Goal: Task Accomplishment & Management: Use online tool/utility

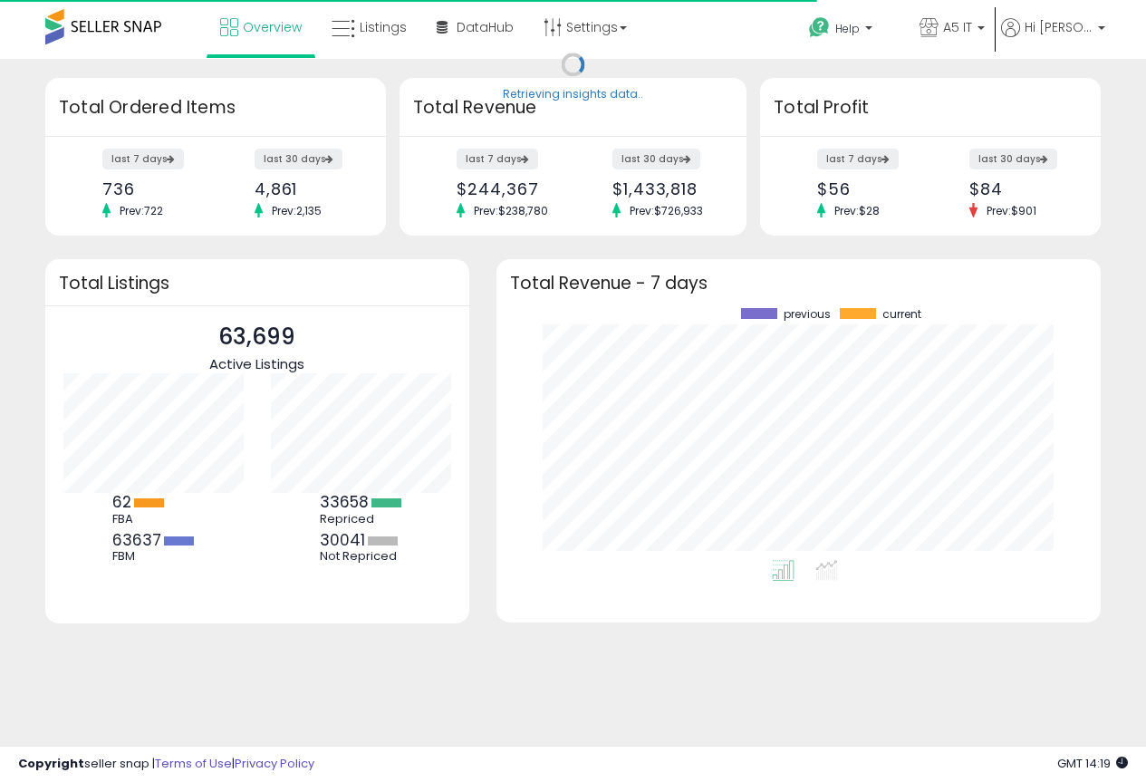
scroll to position [252, 568]
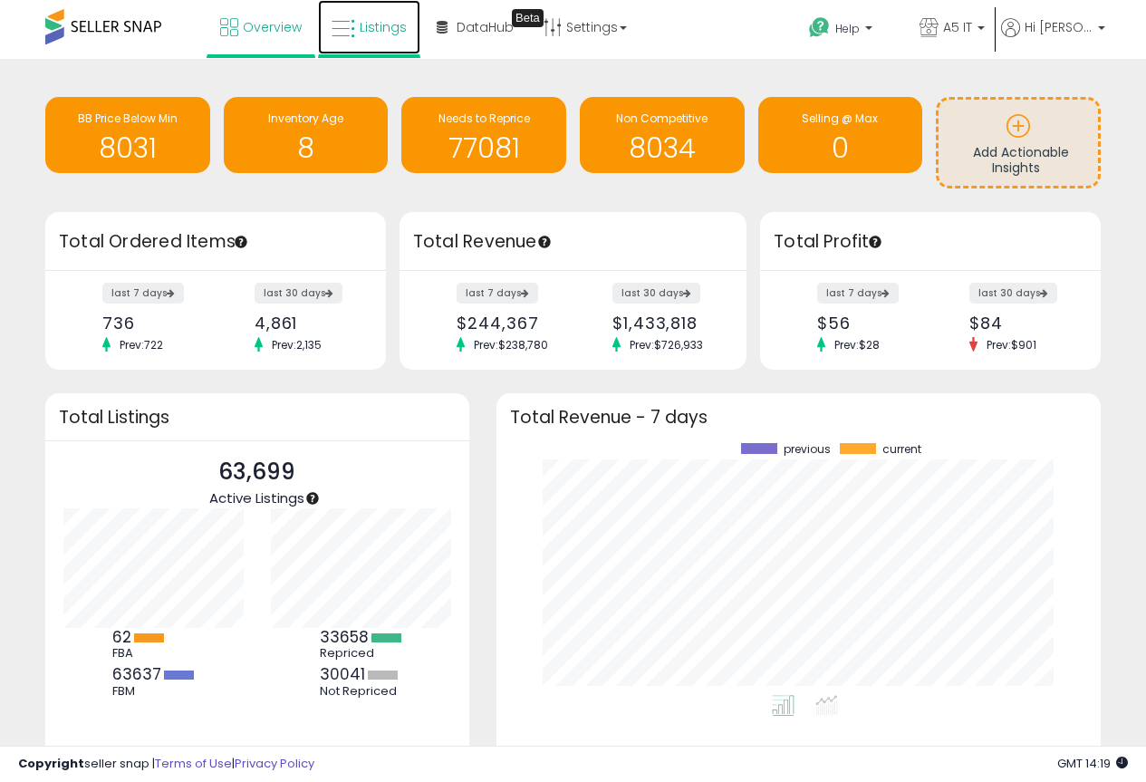
click at [381, 21] on span "Listings" at bounding box center [383, 27] width 47 height 18
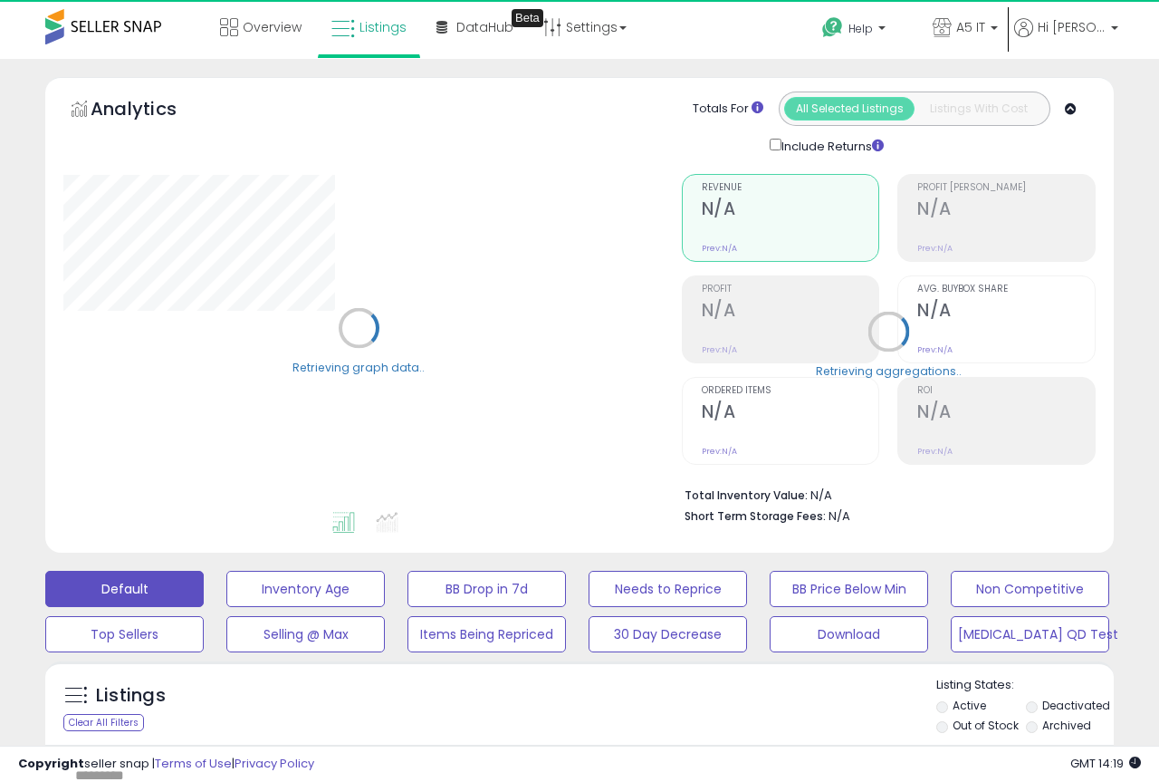
type input "*******"
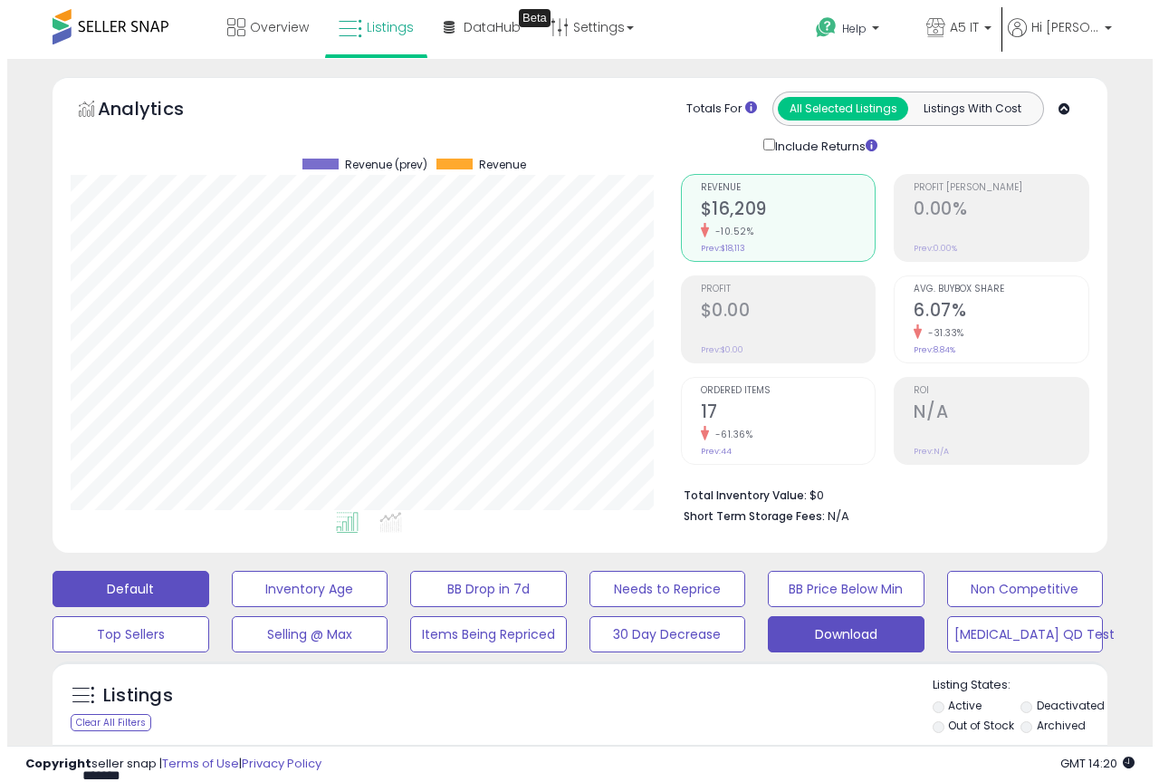
scroll to position [371, 610]
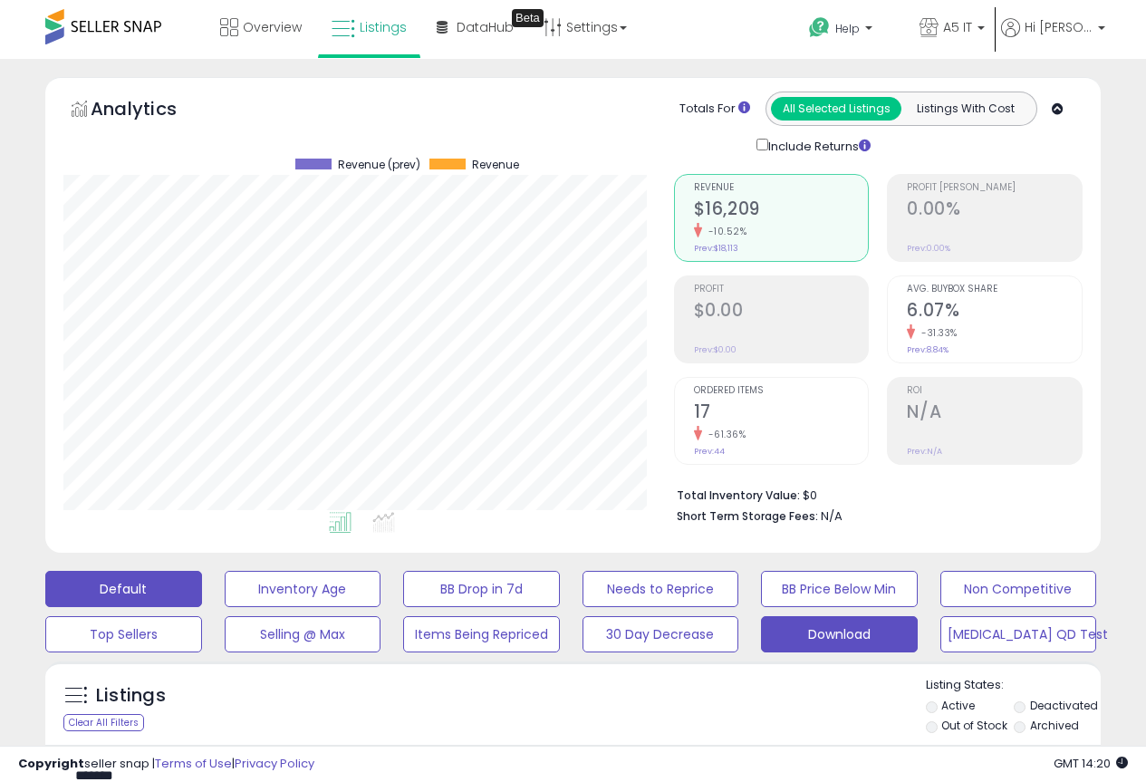
click at [806, 630] on button "Download" at bounding box center [839, 634] width 157 height 36
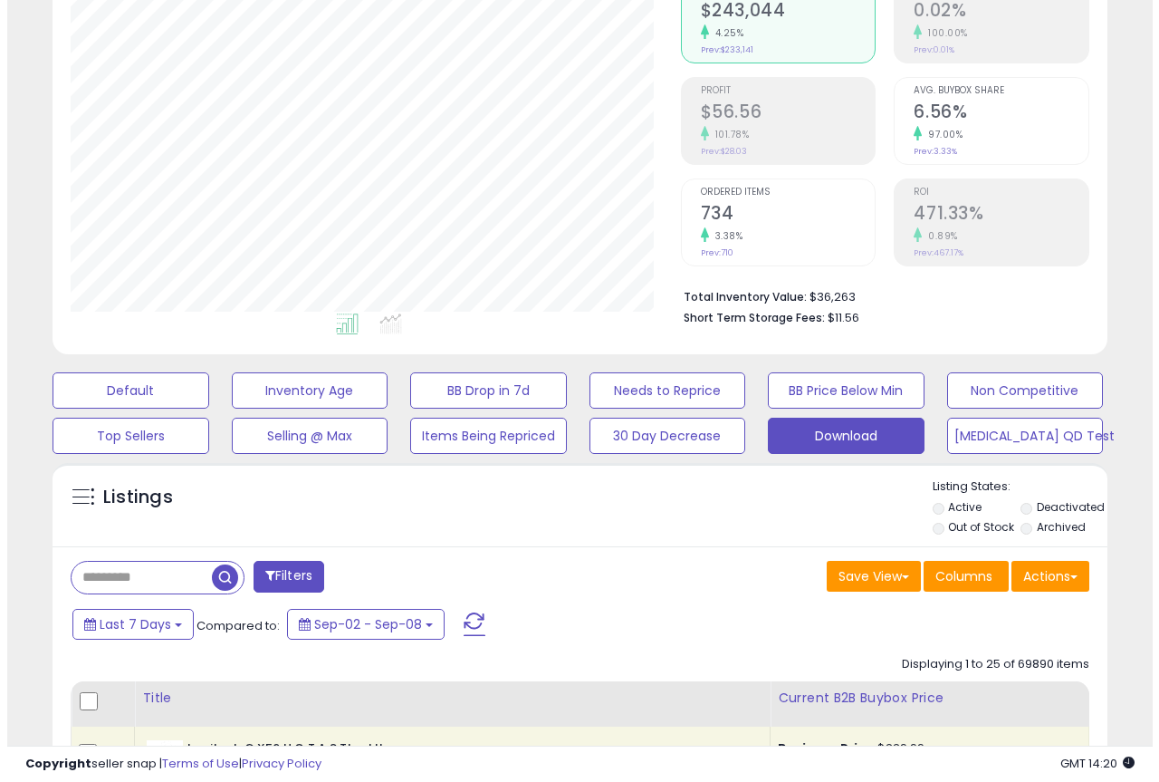
scroll to position [272, 0]
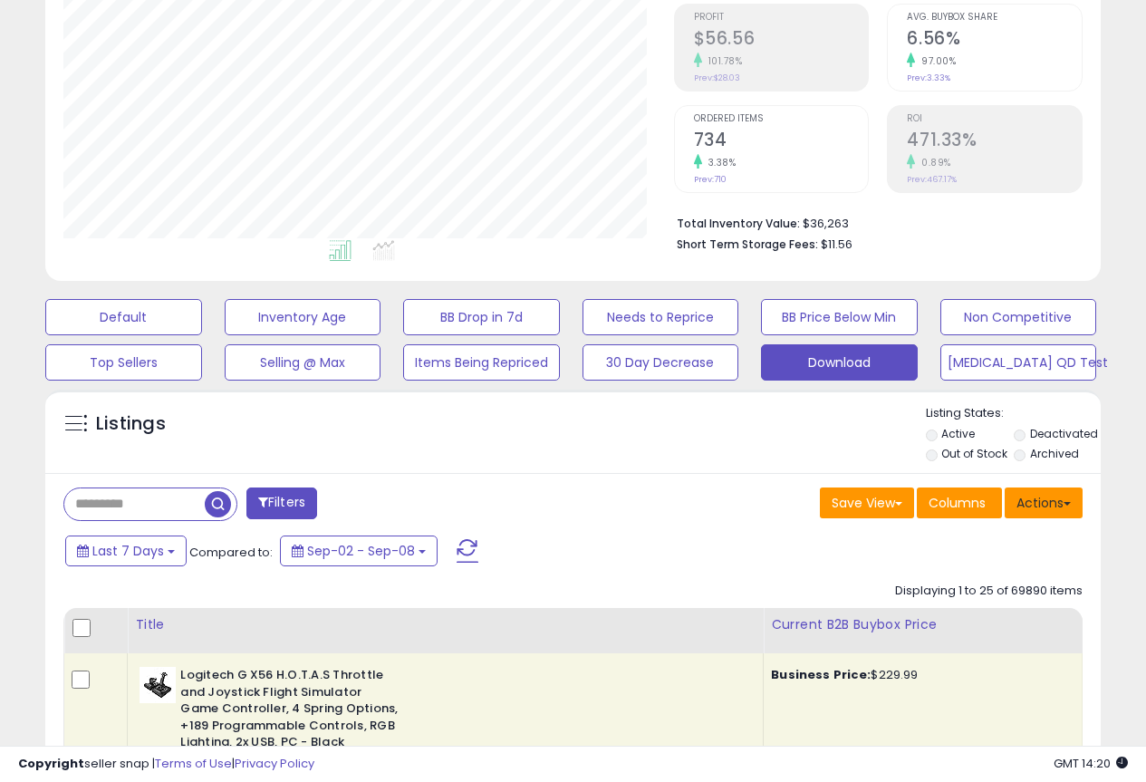
click at [1056, 510] on button "Actions" at bounding box center [1043, 502] width 78 height 31
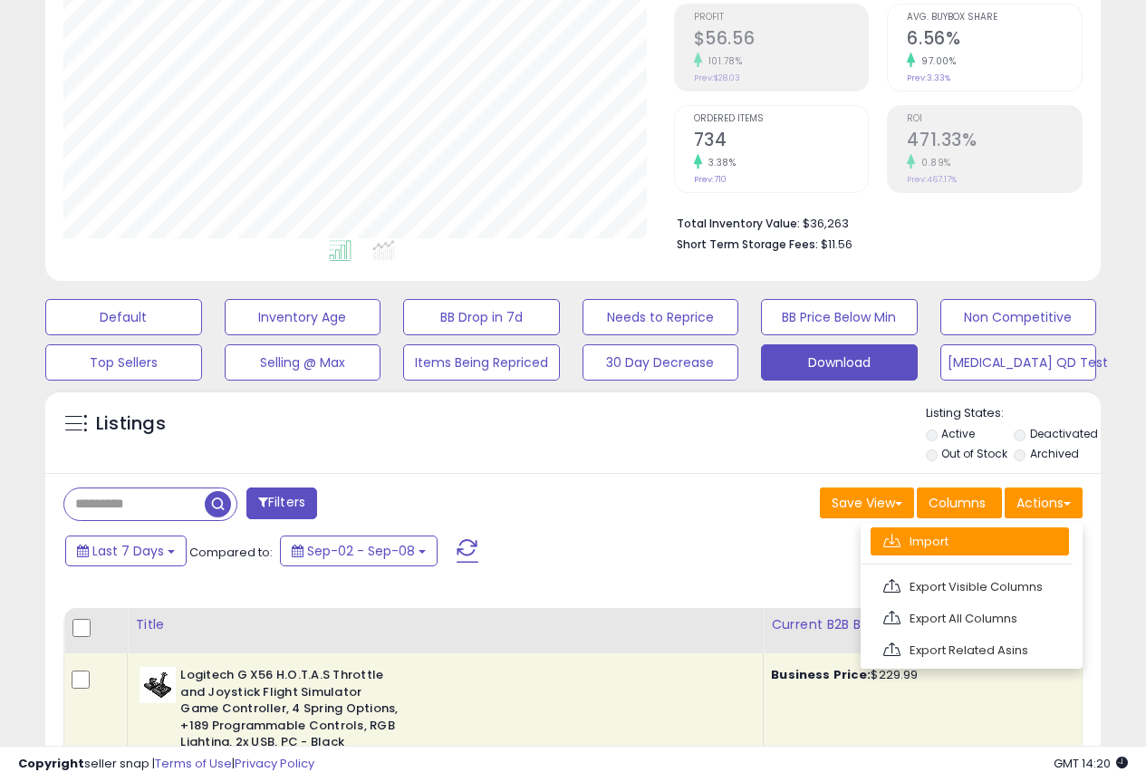
click at [953, 547] on link "Import" at bounding box center [969, 541] width 198 height 28
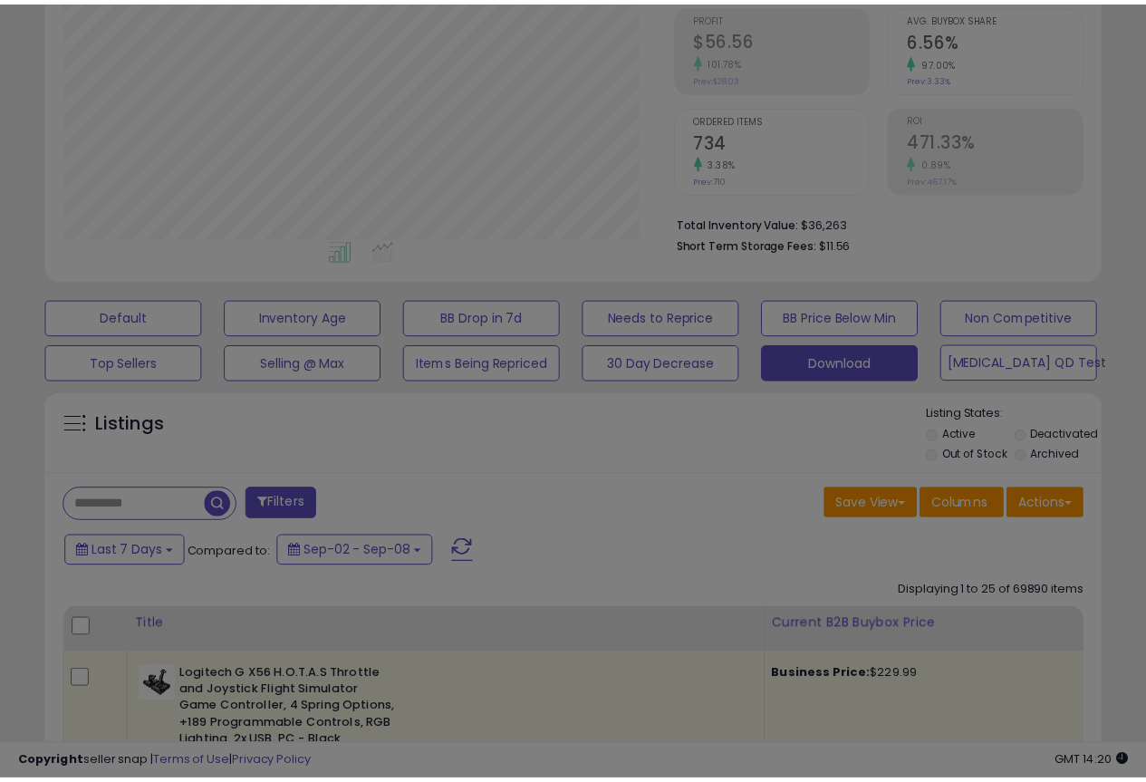
scroll to position [371, 618]
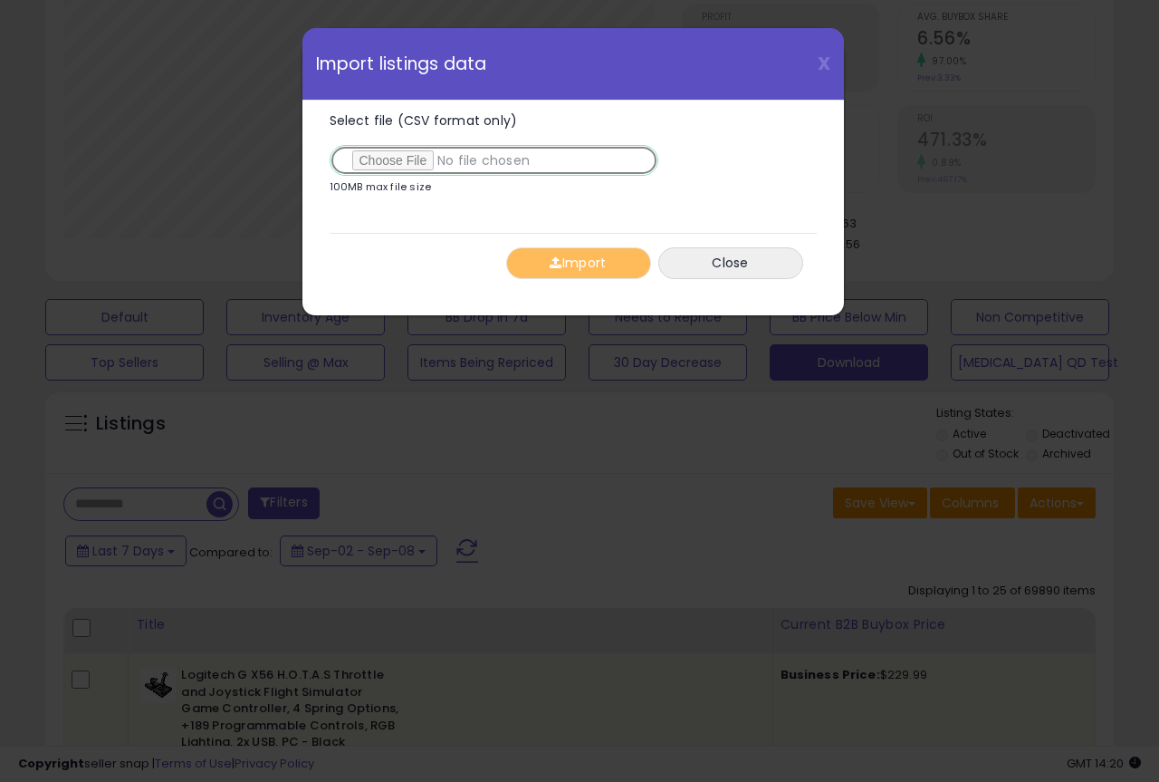
click at [409, 164] on input "Select file (CSV format only)" at bounding box center [494, 160] width 329 height 31
type input "**********"
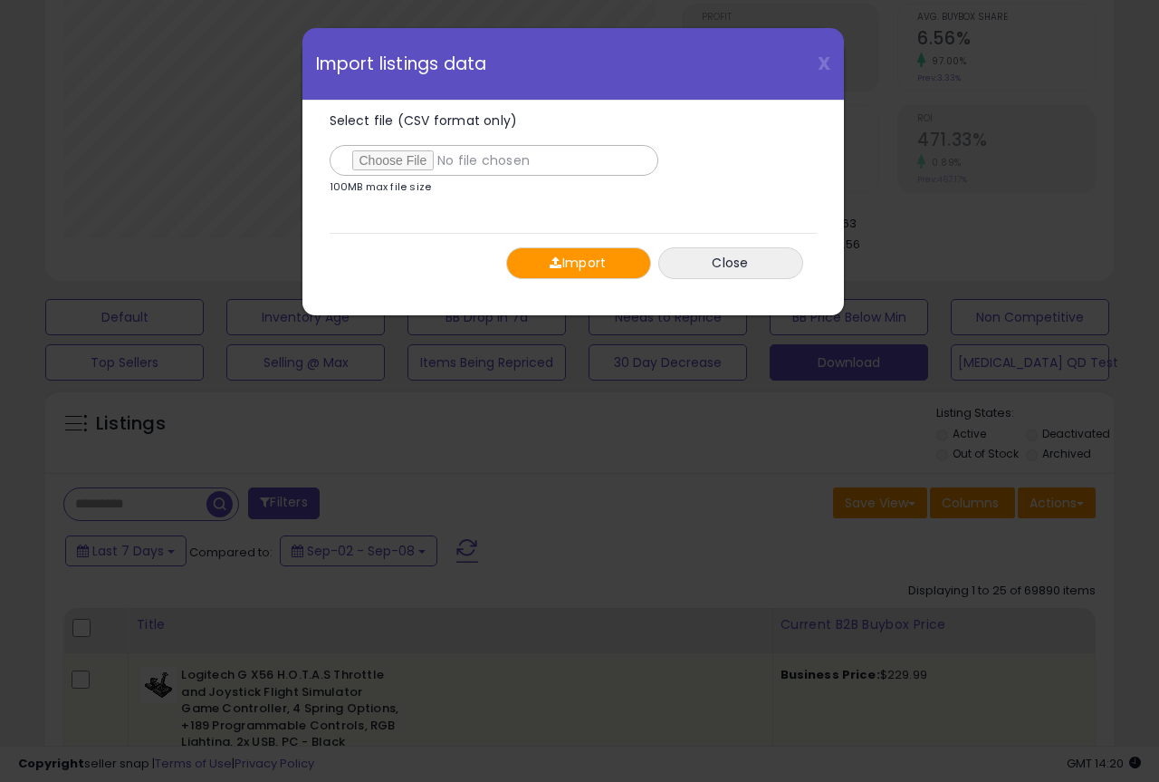
click at [592, 264] on button "Import" at bounding box center [578, 263] width 145 height 32
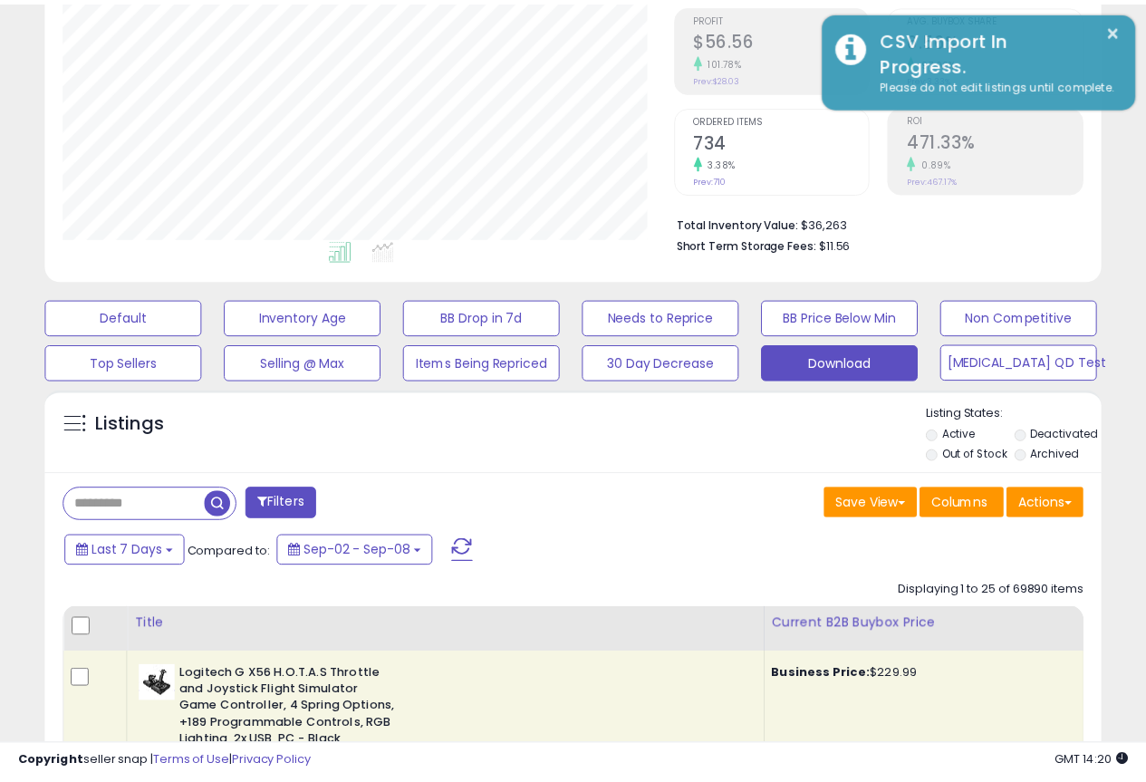
scroll to position [905205, 904966]
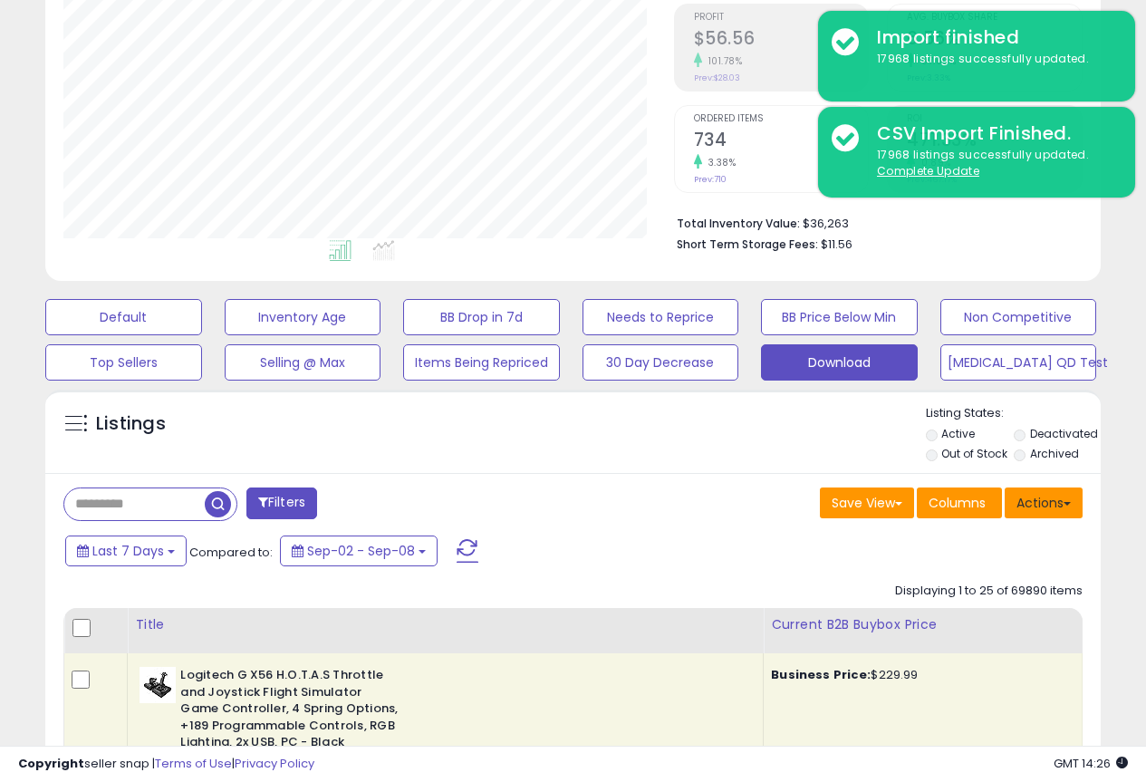
click at [1031, 507] on button "Actions" at bounding box center [1043, 502] width 78 height 31
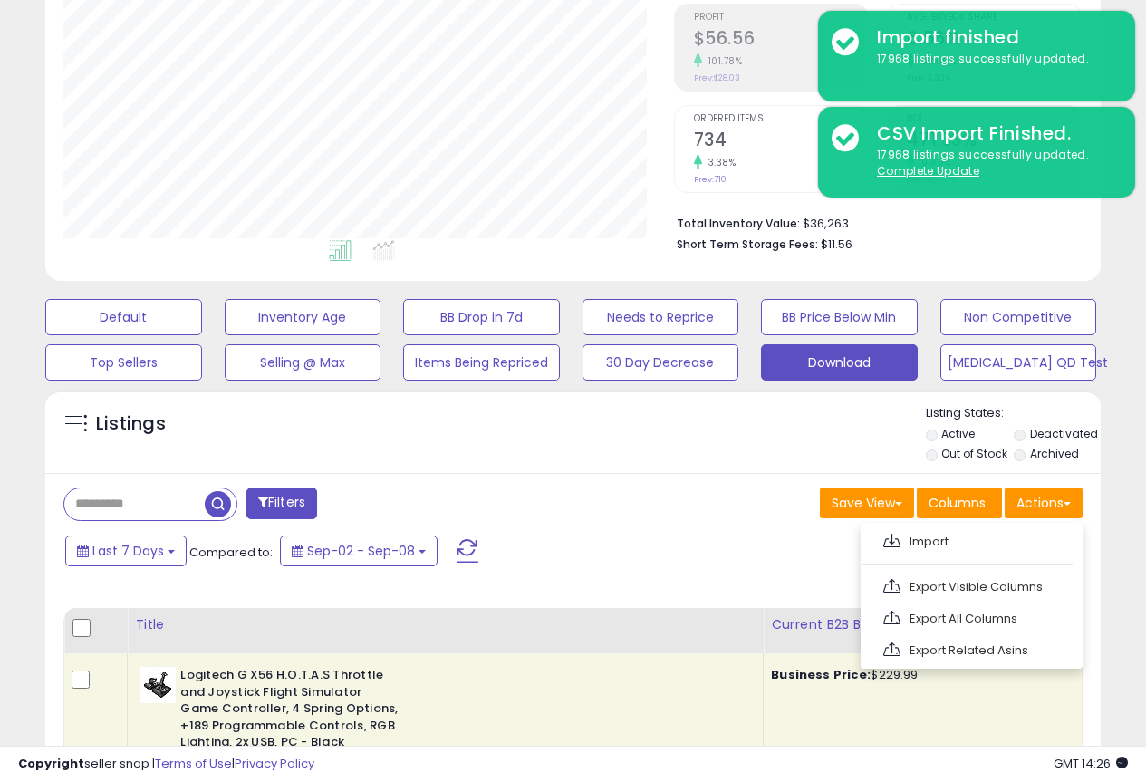
click at [960, 581] on link "Export Visible Columns" at bounding box center [969, 586] width 198 height 28
